Goal: Task Accomplishment & Management: Use online tool/utility

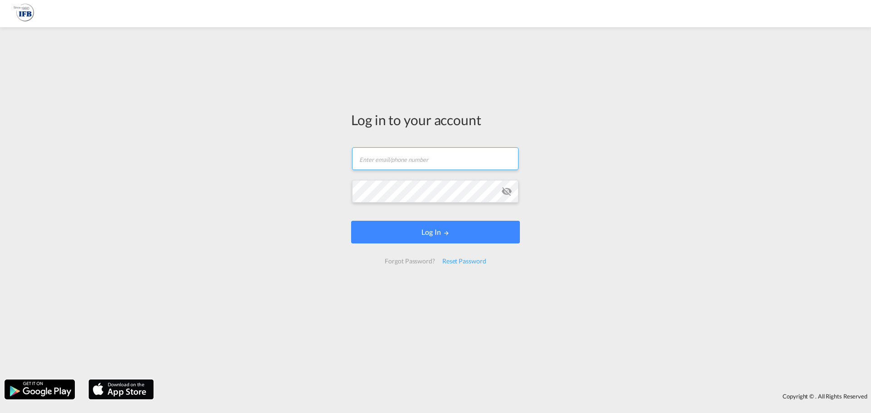
type input "kai.li@ifbhamburg.de"
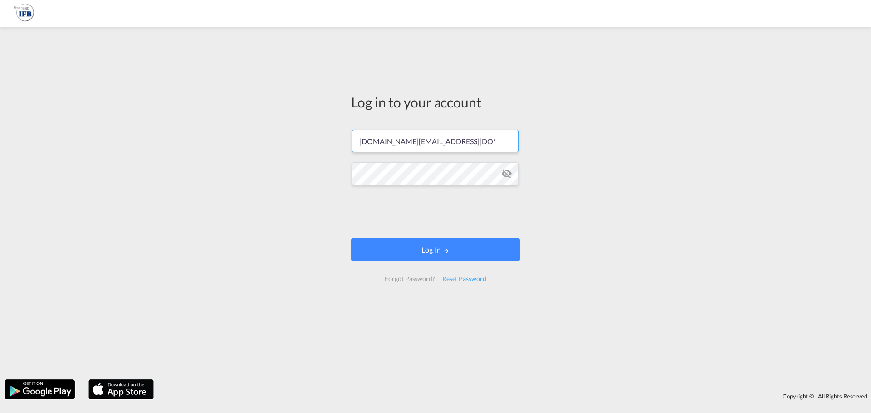
click at [433, 234] on form "kai.li@ifbhamburg.de Password field is required Log In Forgot Password? Reset P…" at bounding box center [435, 206] width 169 height 170
click at [436, 256] on button "Log In" at bounding box center [435, 250] width 169 height 23
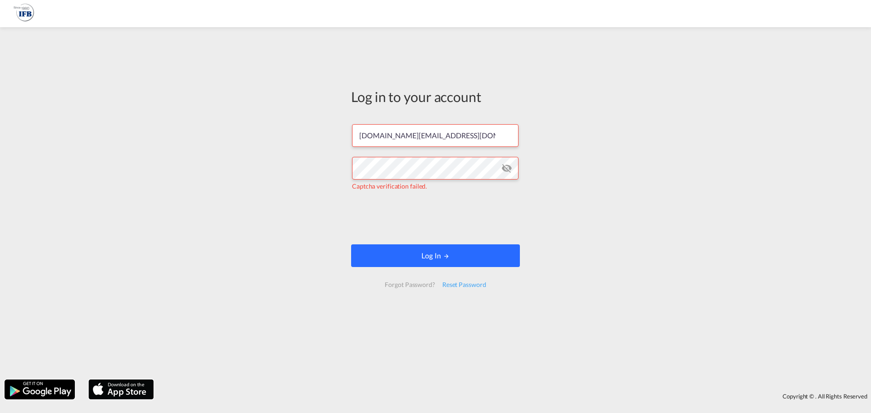
click at [436, 258] on button "Log In" at bounding box center [435, 256] width 169 height 23
click at [432, 260] on button "Log In" at bounding box center [435, 256] width 169 height 23
click at [426, 255] on button "Log In" at bounding box center [435, 256] width 169 height 23
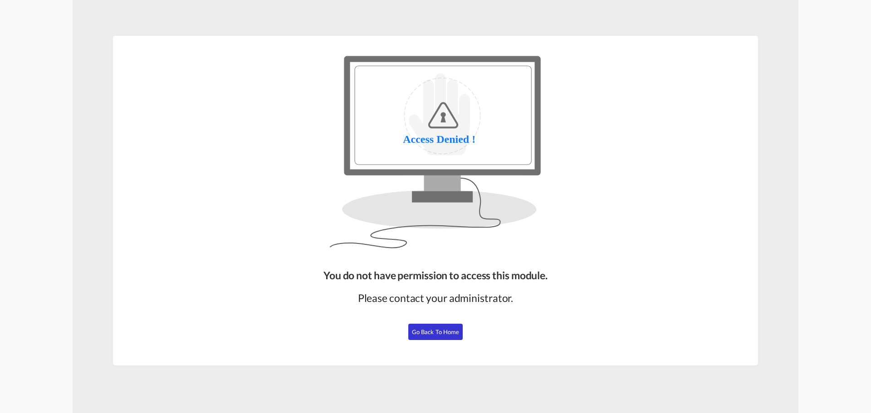
click at [438, 329] on span "Go Back to Home" at bounding box center [436, 332] width 48 height 7
